Goal: Transaction & Acquisition: Purchase product/service

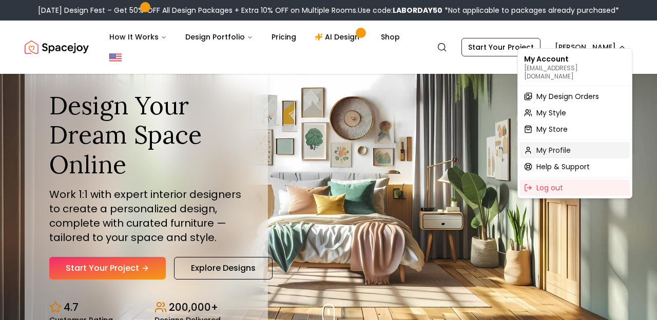
click at [565, 145] on span "My Profile" at bounding box center [553, 150] width 34 height 10
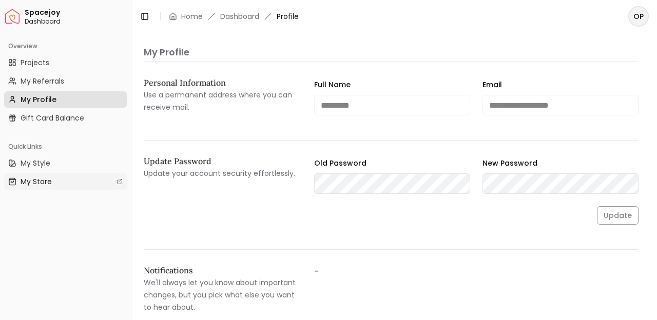
click at [54, 180] on link "My Store" at bounding box center [65, 182] width 123 height 16
click at [52, 14] on span "Spacejoy" at bounding box center [76, 12] width 102 height 9
click at [63, 64] on link "Projects" at bounding box center [65, 62] width 123 height 16
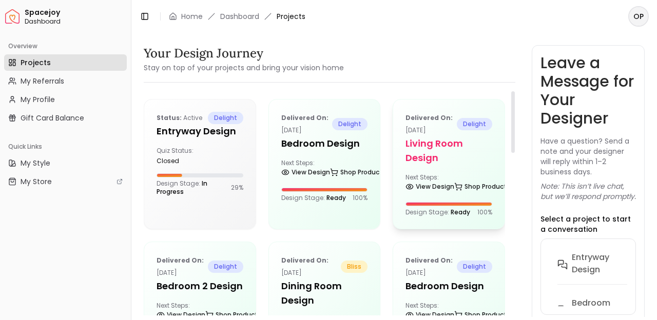
click at [439, 167] on div "Delivered on: [DATE] delight Living Room design Next Steps: View Design Shop Pr…" at bounding box center [448, 164] width 111 height 129
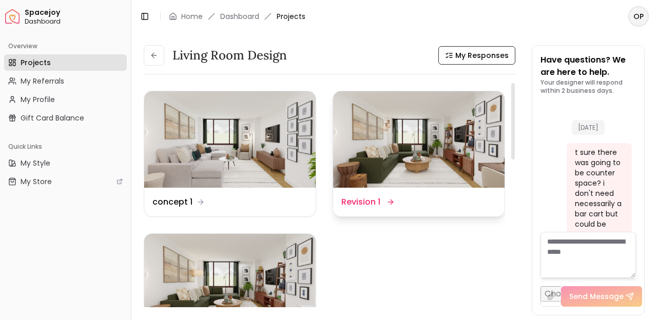
scroll to position [2842, 0]
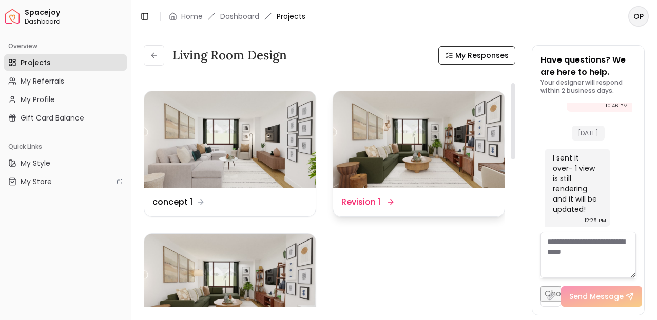
click at [444, 150] on img at bounding box center [418, 139] width 171 height 97
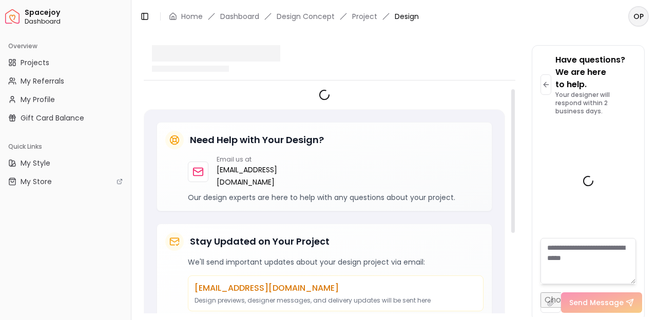
scroll to position [2855, 0]
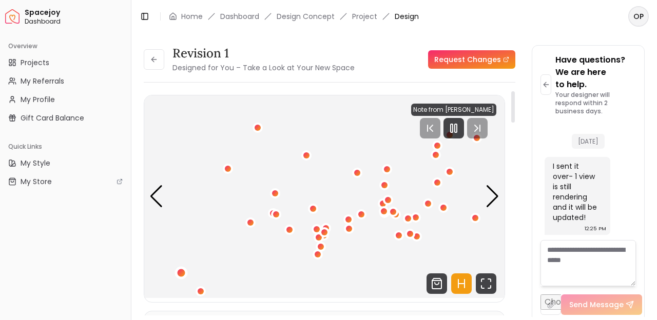
click at [181, 278] on div "1 / 6" at bounding box center [181, 272] width 13 height 13
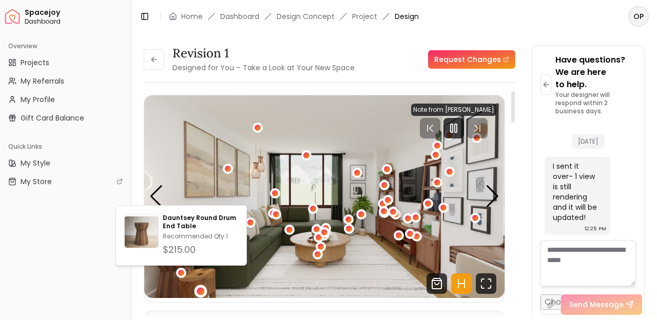
click at [202, 290] on div "1 / 6" at bounding box center [201, 291] width 8 height 8
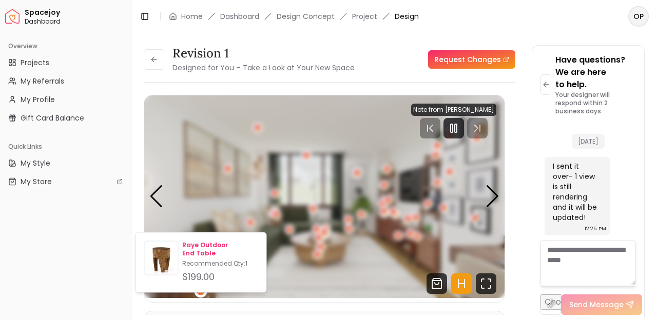
click at [218, 244] on p "Raye Outdoor End Table" at bounding box center [219, 249] width 75 height 16
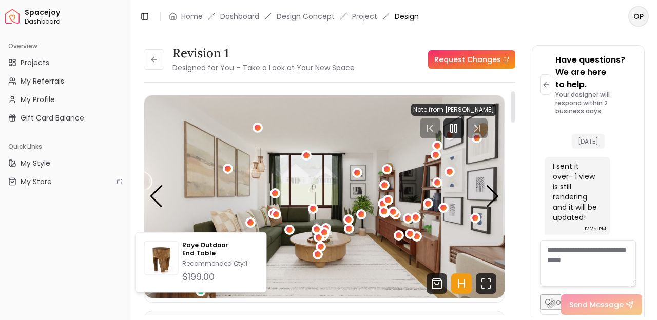
click at [205, 209] on img "1 / 6" at bounding box center [324, 196] width 360 height 203
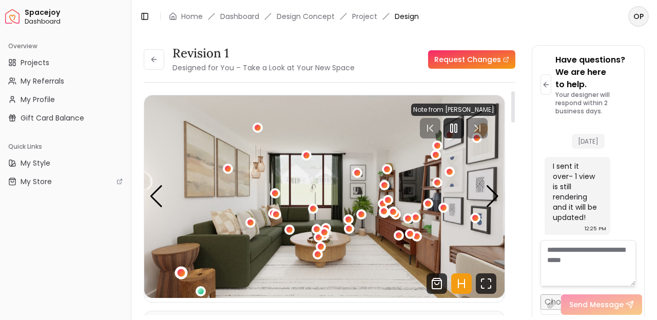
click at [181, 273] on div "1 / 6" at bounding box center [182, 273] width 8 height 8
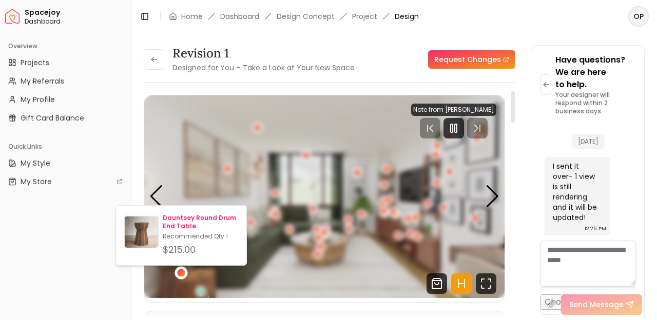
click at [188, 230] on p "Dauntsey Round Drum End Table" at bounding box center [200, 222] width 75 height 16
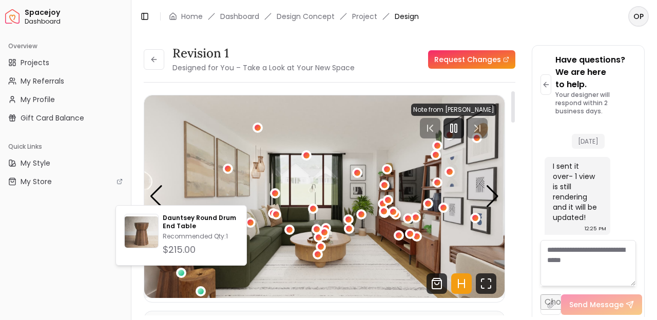
click at [303, 244] on img "1 / 6" at bounding box center [324, 196] width 360 height 203
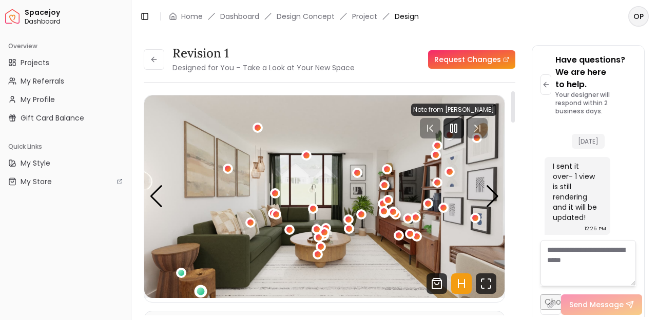
click at [204, 289] on div "1 / 6" at bounding box center [201, 291] width 8 height 8
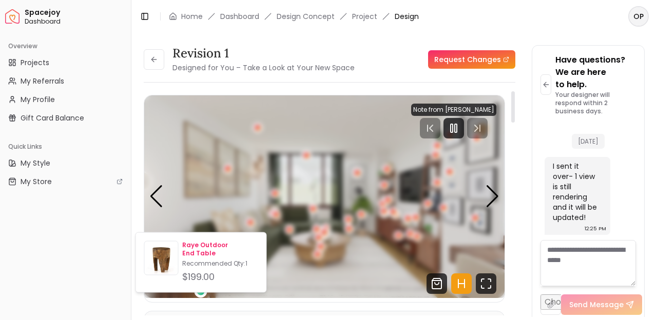
click at [225, 245] on p "Raye Outdoor End Table" at bounding box center [219, 249] width 75 height 16
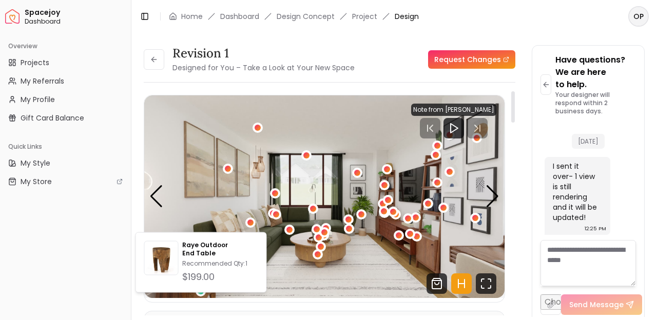
click at [199, 208] on img "1 / 6" at bounding box center [324, 196] width 360 height 203
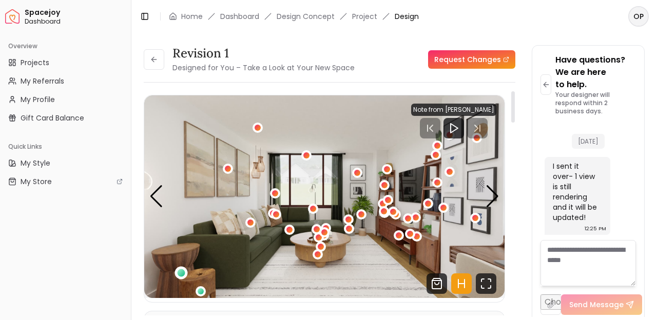
click at [184, 273] on div "1 / 6" at bounding box center [182, 273] width 8 height 8
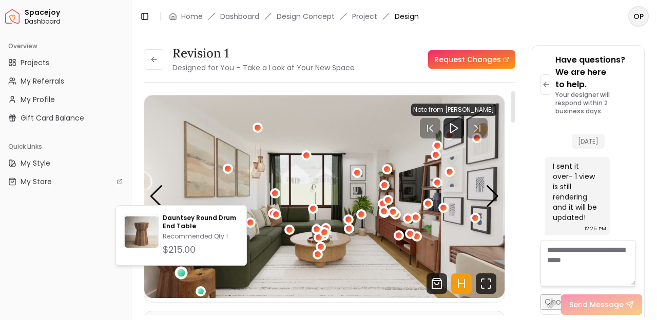
click at [278, 268] on img "1 / 6" at bounding box center [324, 196] width 360 height 203
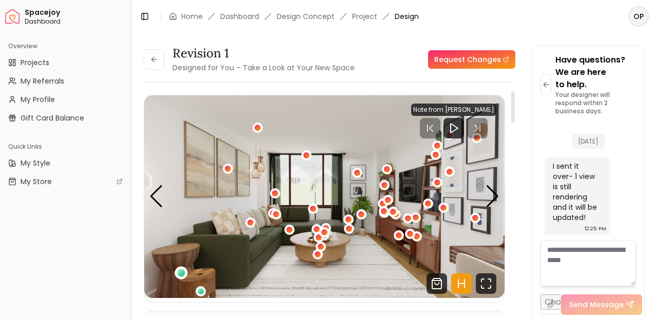
click at [181, 271] on div "1 / 6" at bounding box center [182, 273] width 8 height 8
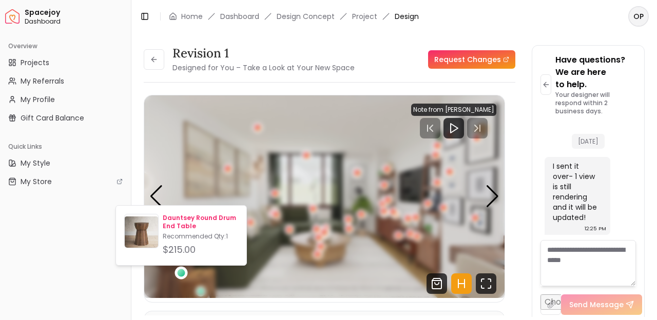
click at [197, 219] on p "Dauntsey Round Drum End Table" at bounding box center [200, 222] width 75 height 16
